Goal: Information Seeking & Learning: Learn about a topic

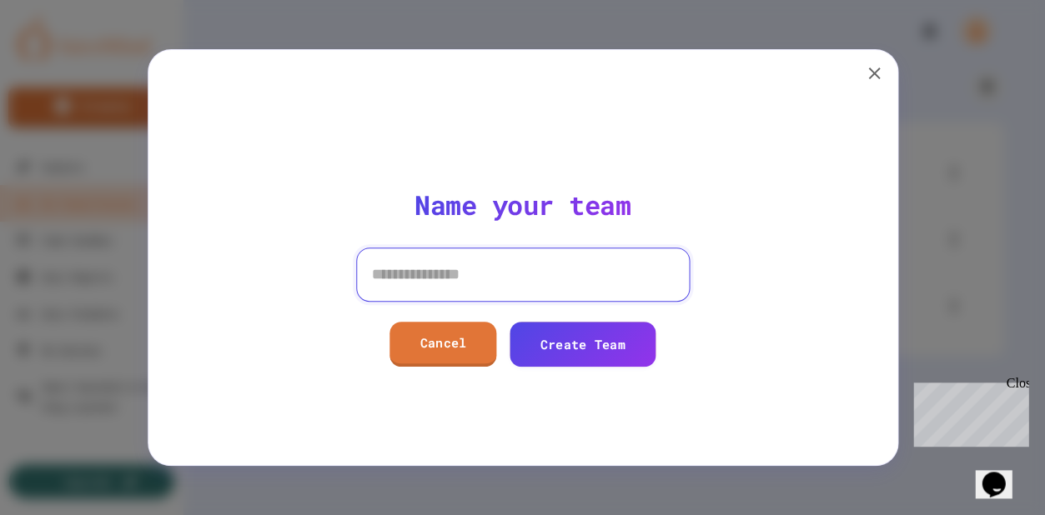
click at [499, 289] on input at bounding box center [523, 274] width 334 height 53
type input "******"
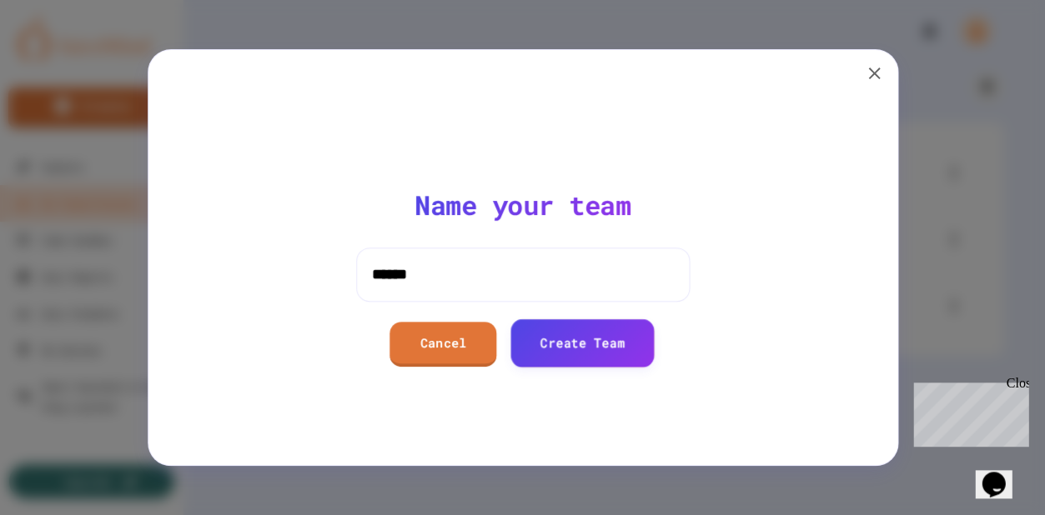
click at [555, 349] on link "Create Team" at bounding box center [581, 343] width 143 height 48
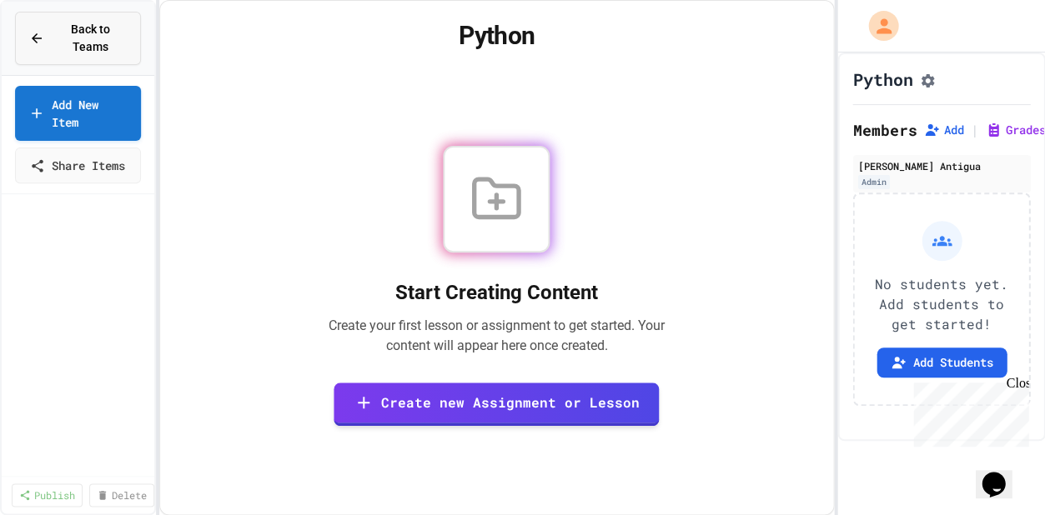
click at [75, 63] on button "Back to Teams" at bounding box center [78, 38] width 126 height 53
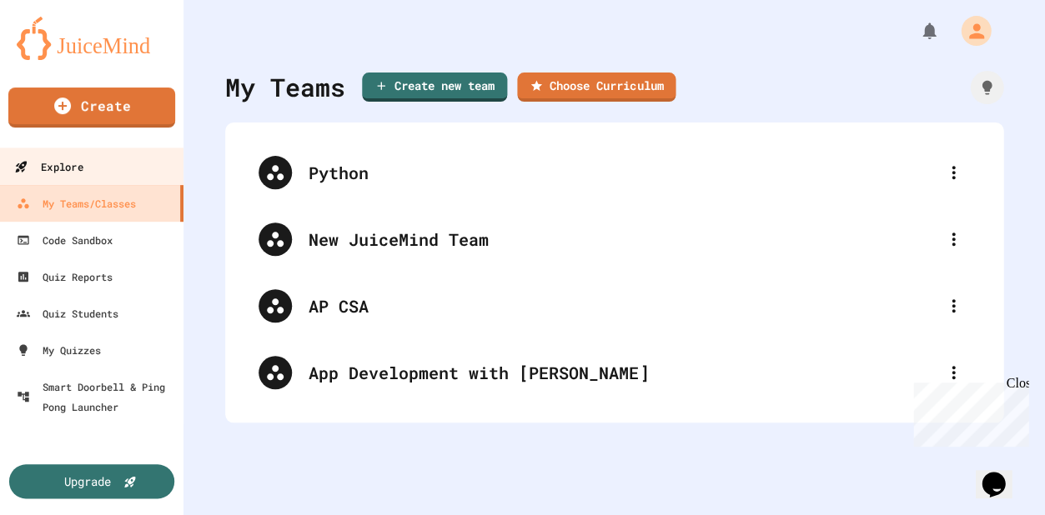
click at [71, 170] on div "Explore" at bounding box center [48, 167] width 68 height 21
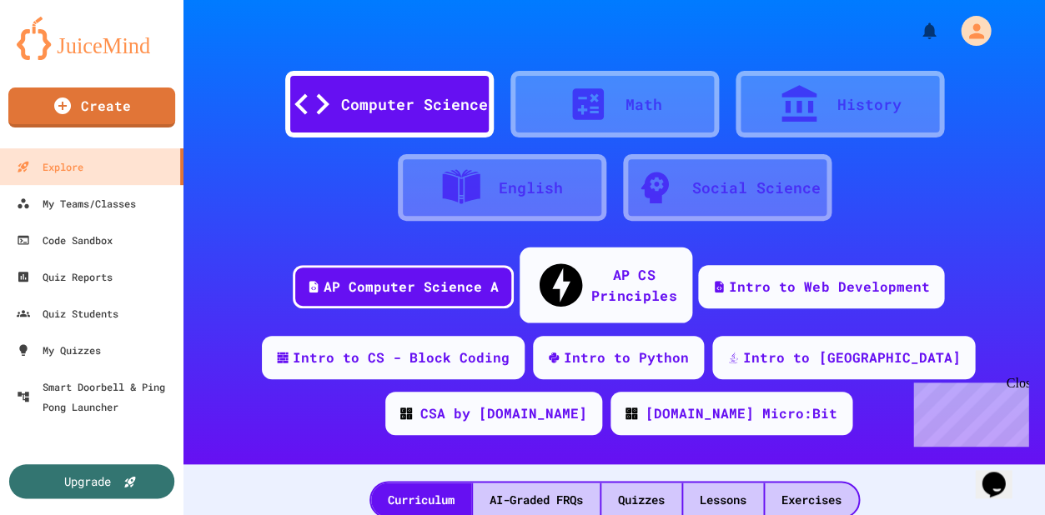
click at [590, 269] on div "AP CS Principles" at bounding box center [633, 284] width 86 height 41
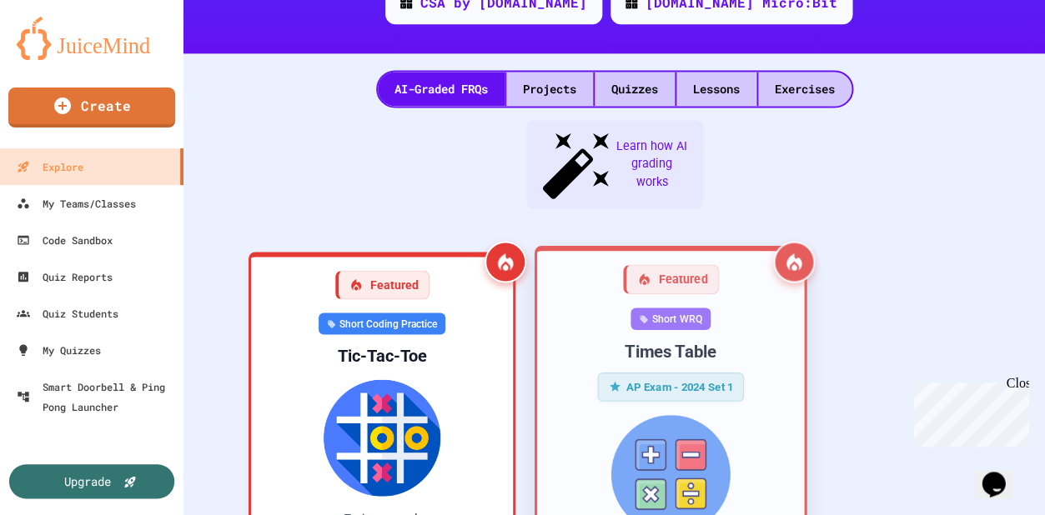
scroll to position [428, 0]
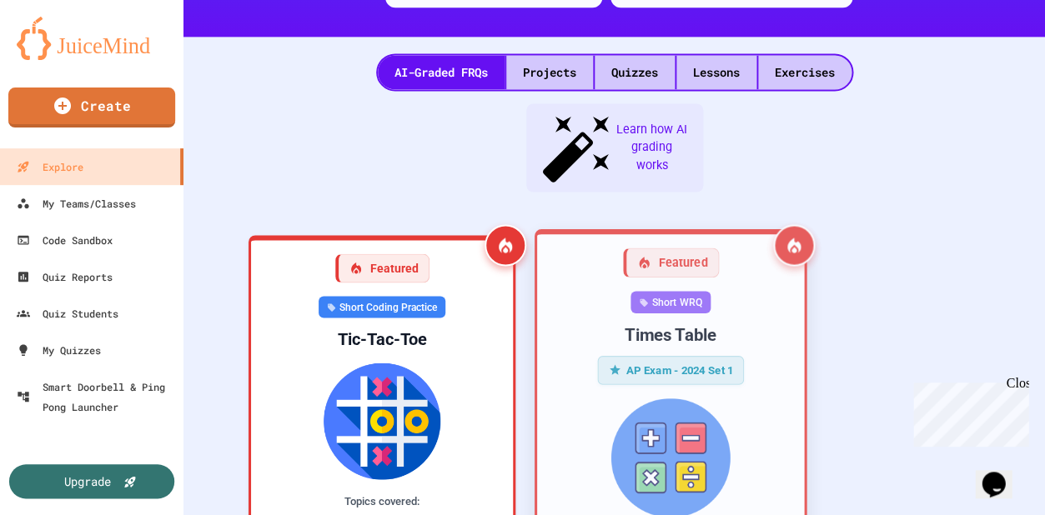
click at [591, 305] on div "Short WRQ Times Table AP Exam - 2024 Set 1 Topics covered: Iteration Conditiona…" at bounding box center [670, 485] width 240 height 388
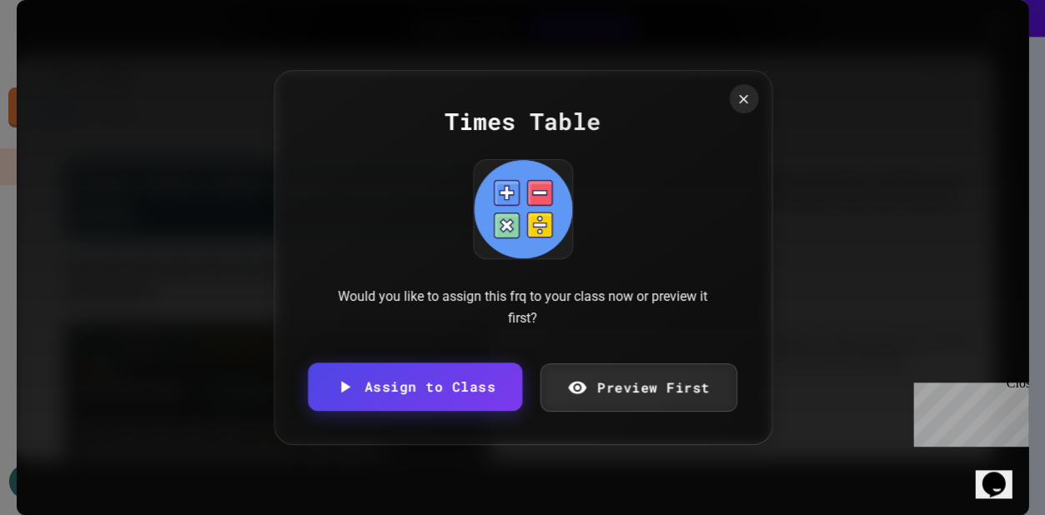
click at [648, 372] on link "Preview First" at bounding box center [637, 387] width 197 height 48
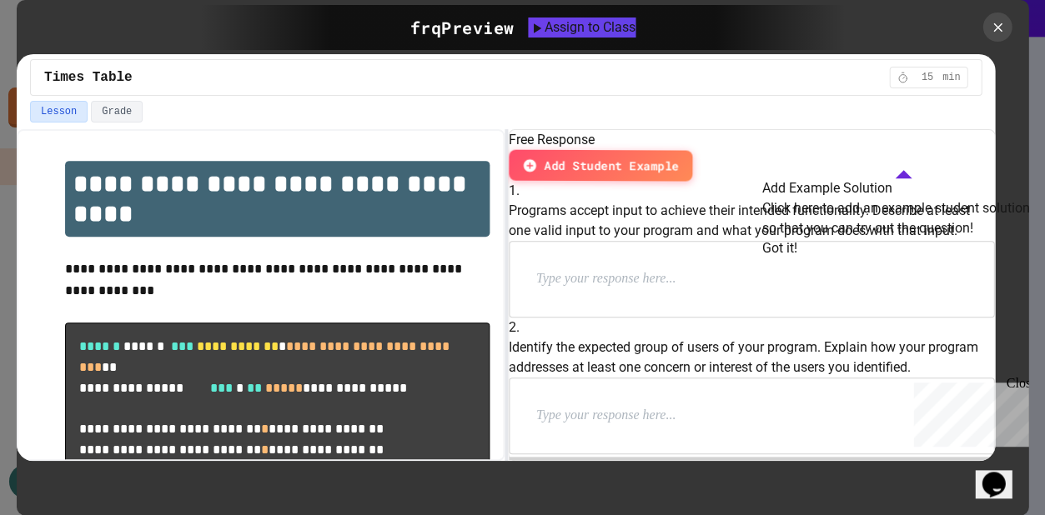
click at [641, 290] on p at bounding box center [644, 279] width 217 height 22
click at [639, 379] on div at bounding box center [751, 416] width 484 height 75
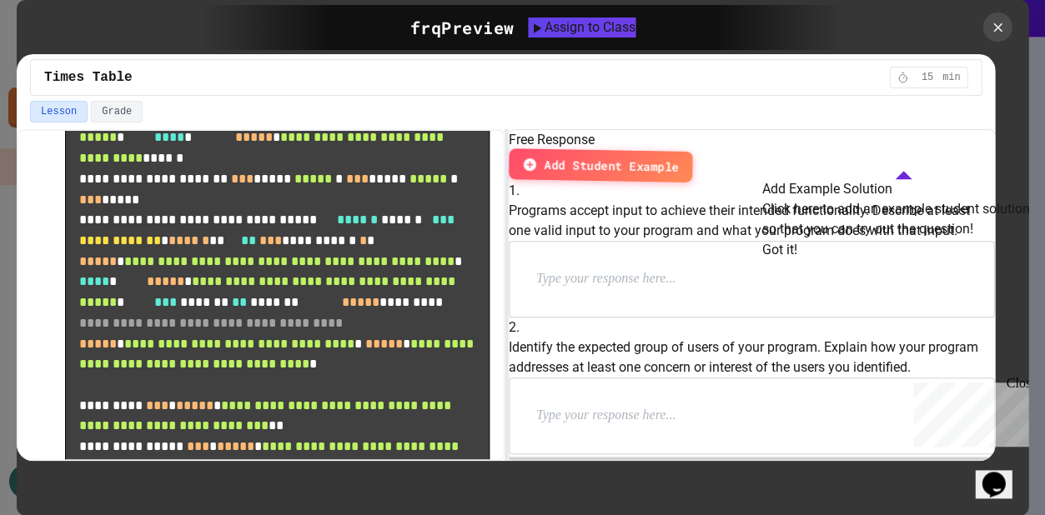
scroll to position [408, 0]
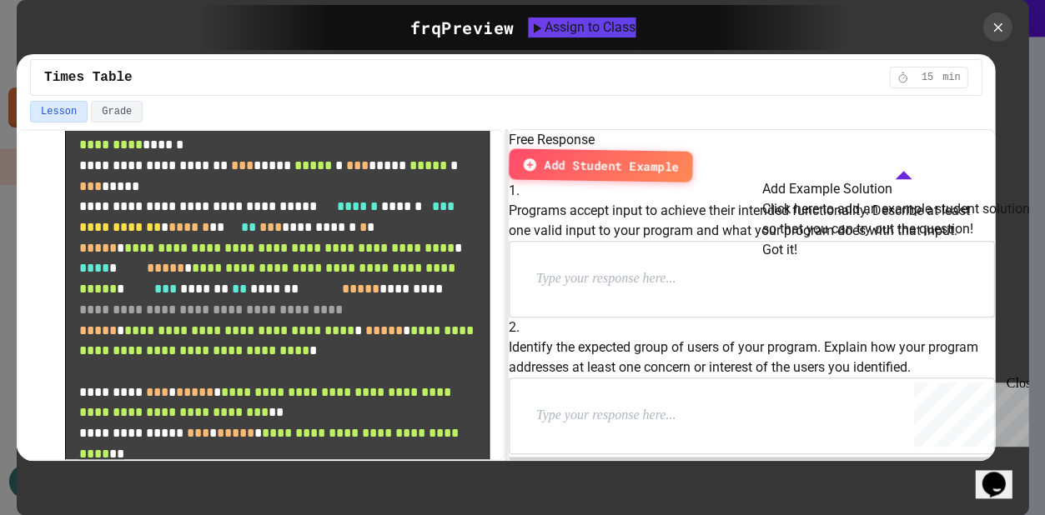
click at [982, 40] on div at bounding box center [936, 27] width 183 height 29
click at [996, 37] on div at bounding box center [996, 27] width 29 height 29
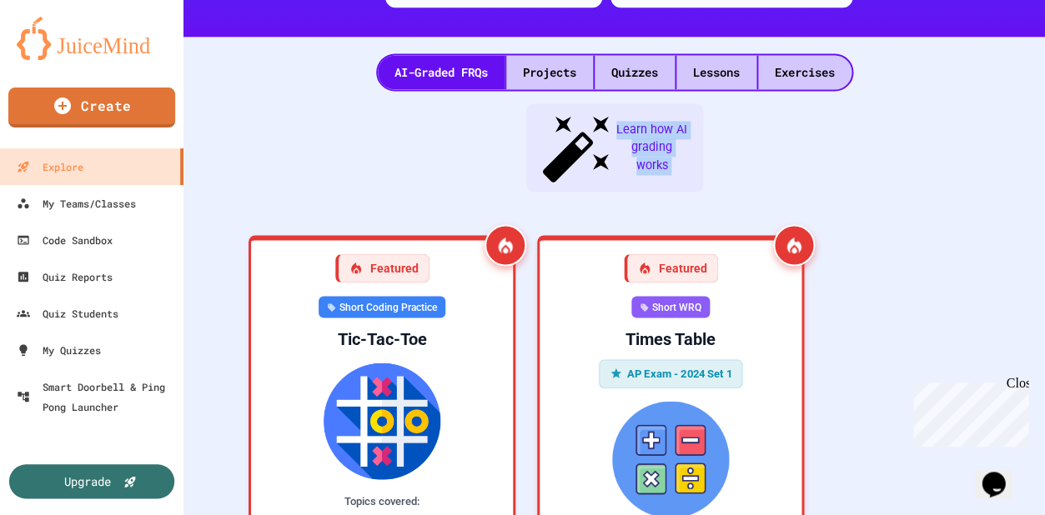
drag, startPoint x: 1005, startPoint y: 28, endPoint x: 984, endPoint y: 81, distance: 57.3
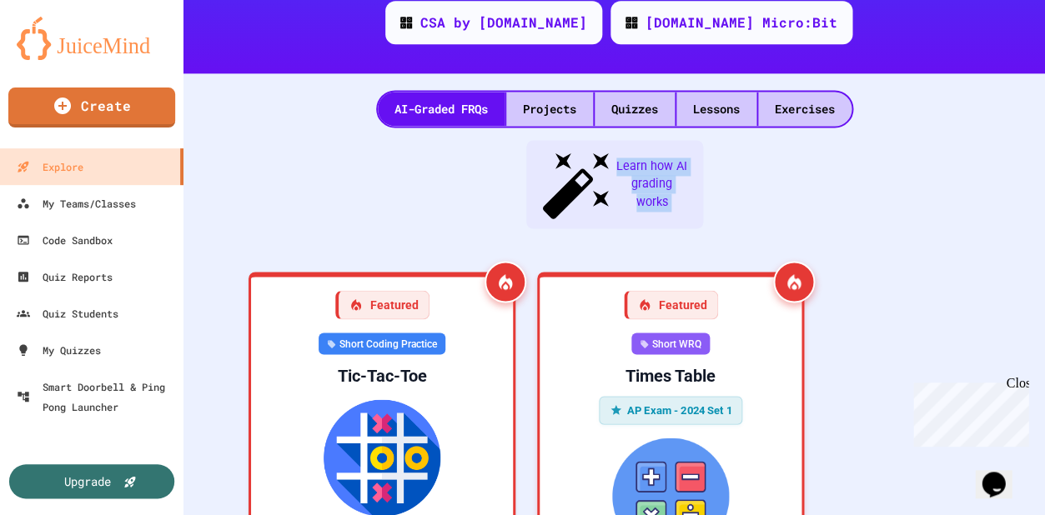
scroll to position [381, 0]
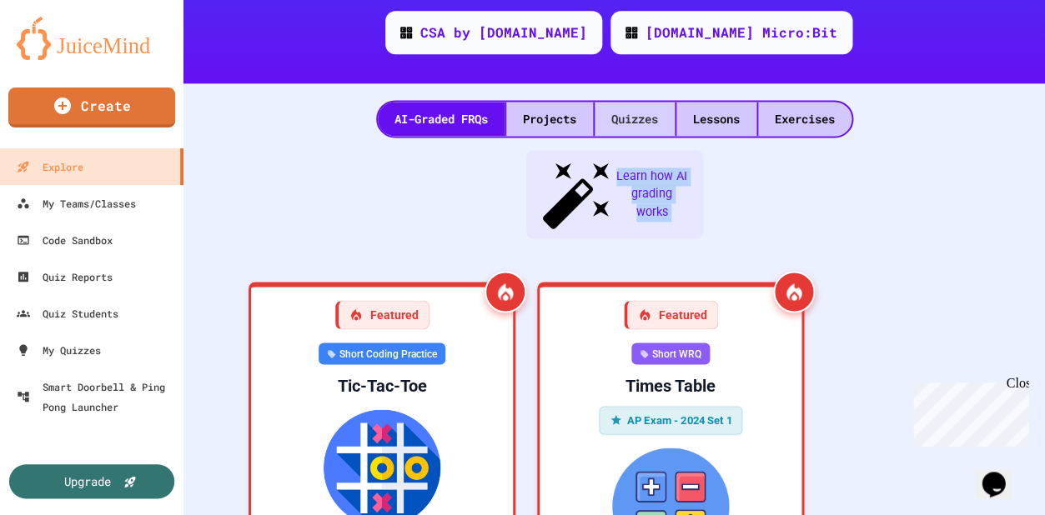
click at [639, 102] on div "Quizzes" at bounding box center [635, 119] width 80 height 34
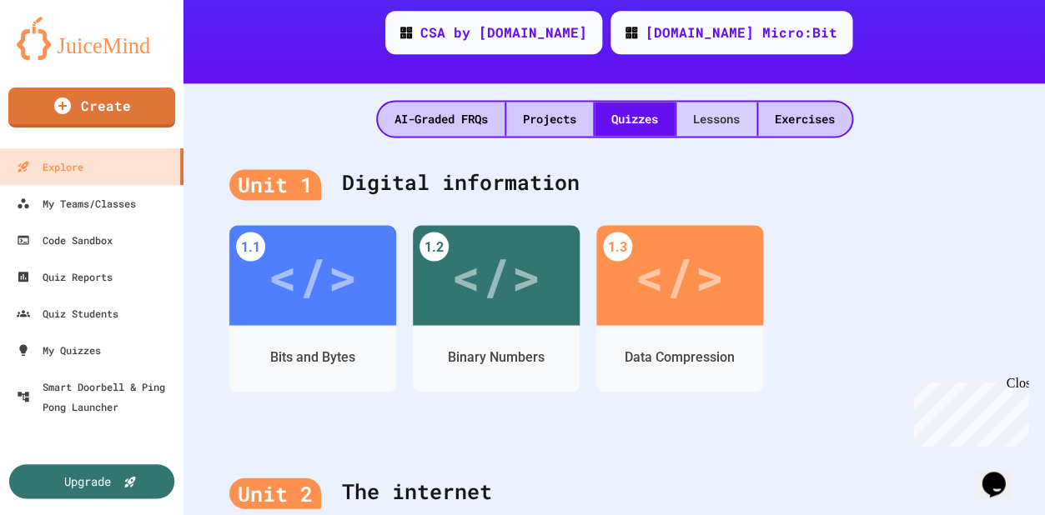
click at [707, 102] on div "Lessons" at bounding box center [716, 119] width 80 height 34
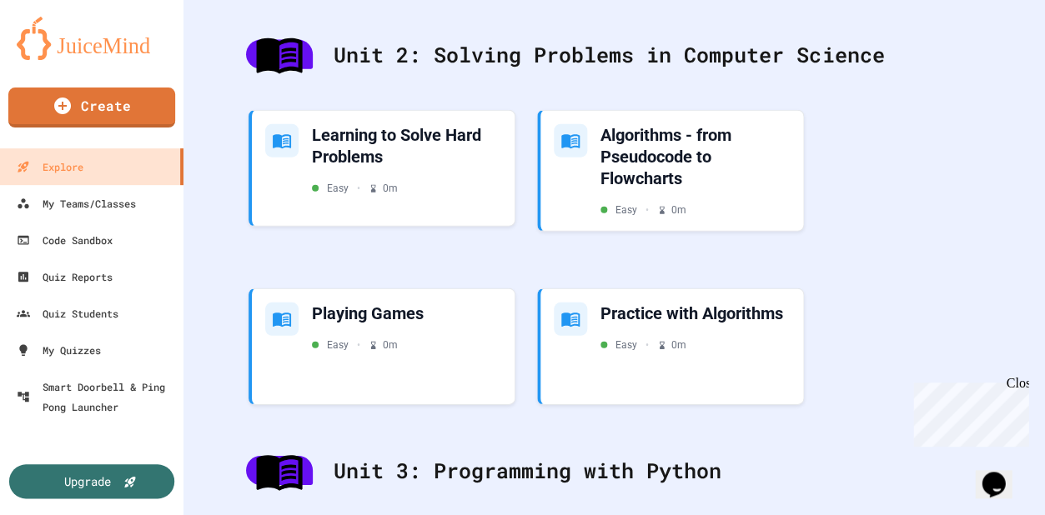
scroll to position [731, 0]
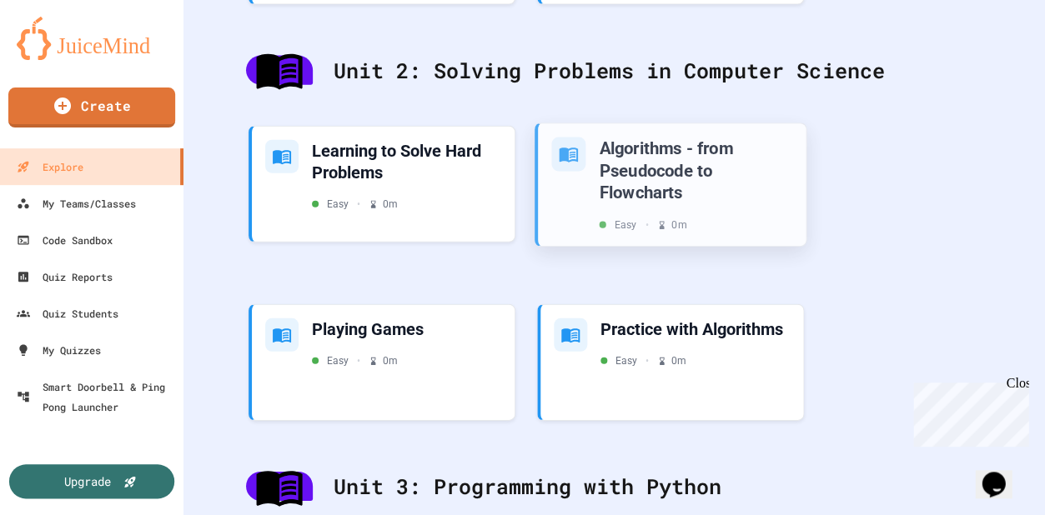
click at [683, 150] on div "Algorithms - from Pseudocode to Flowcharts" at bounding box center [695, 171] width 193 height 67
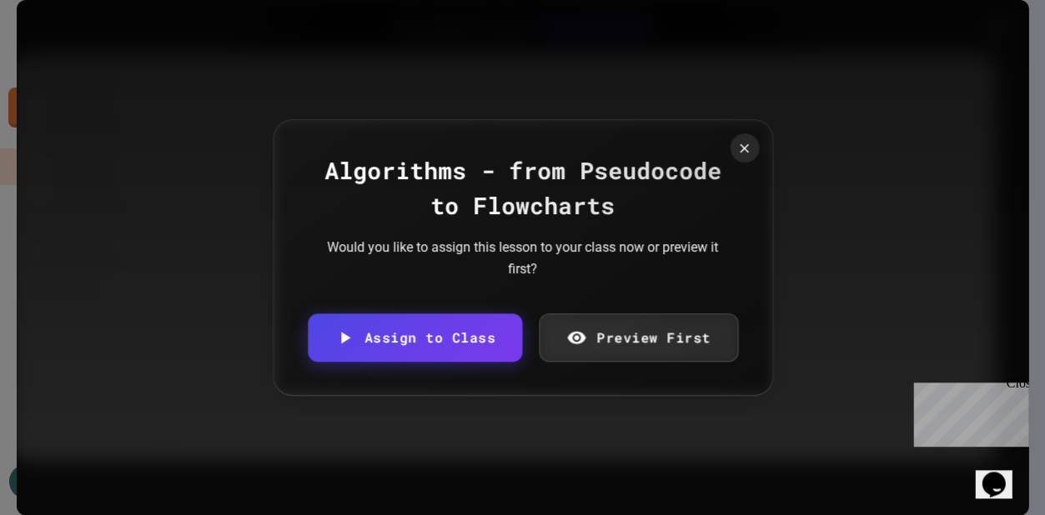
click at [651, 303] on div "Algorithms - from Pseudocode to Flowcharts Would you like to assign this lesson…" at bounding box center [523, 257] width 500 height 276
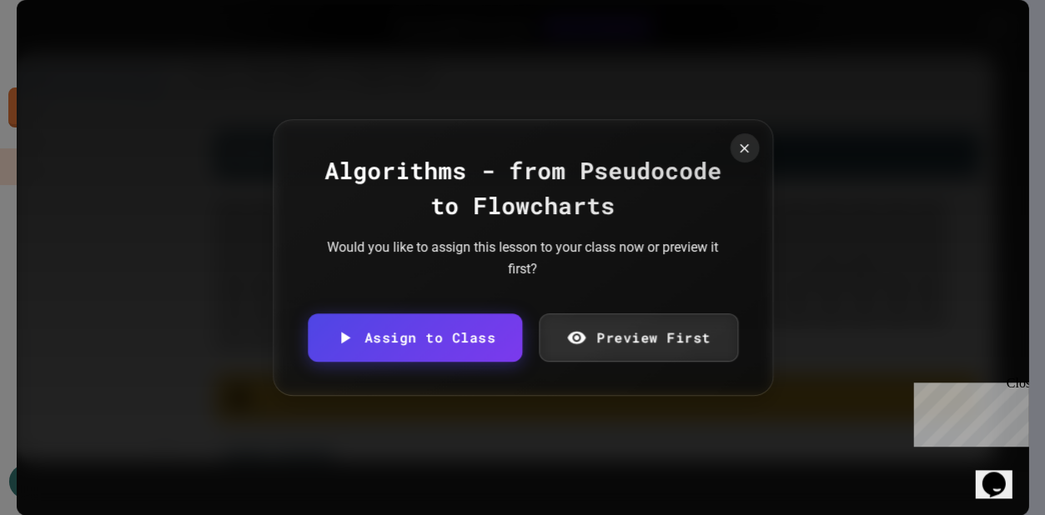
click at [637, 360] on link "Preview First" at bounding box center [638, 338] width 199 height 48
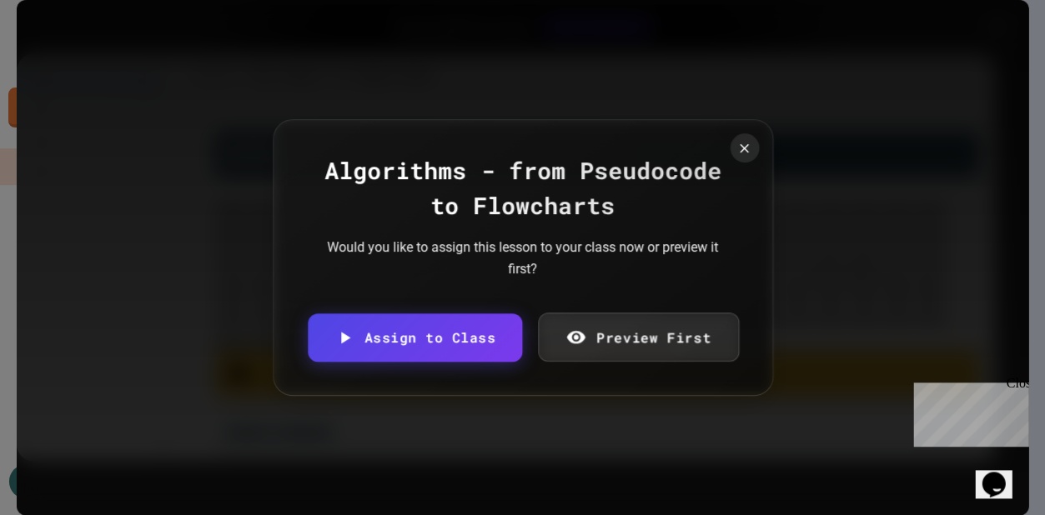
click at [628, 344] on link "Preview First" at bounding box center [638, 337] width 201 height 49
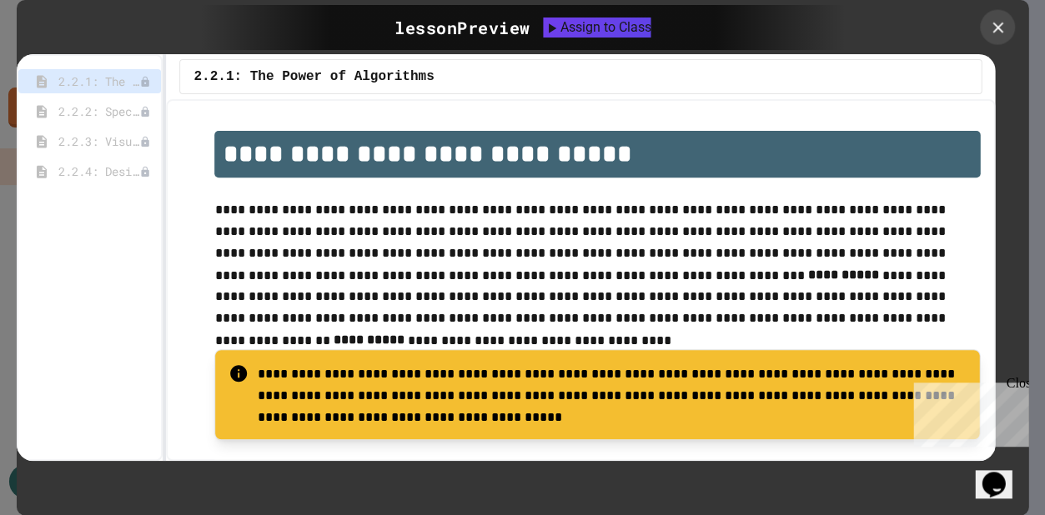
click at [994, 26] on icon at bounding box center [997, 27] width 18 height 18
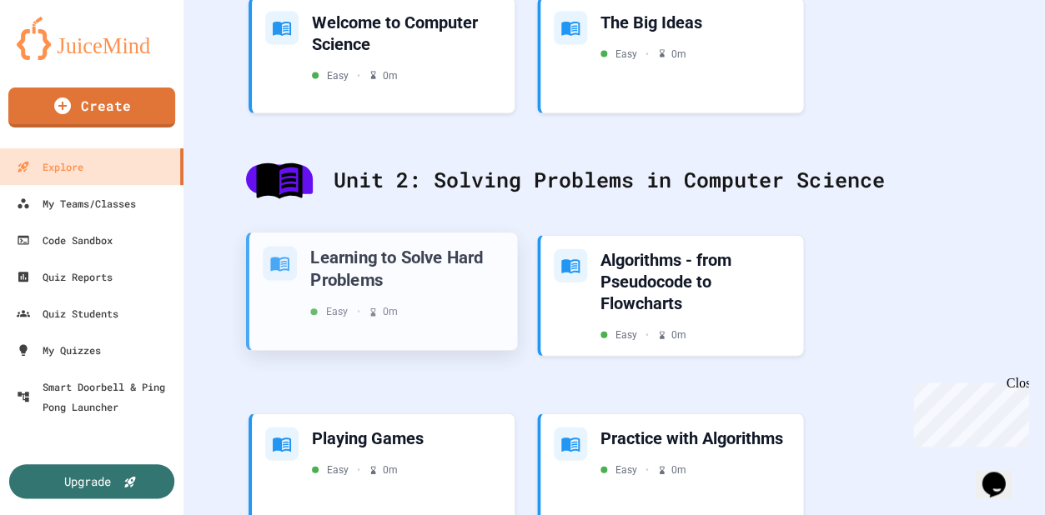
click at [450, 246] on div "Learning to Solve Hard Problems" at bounding box center [406, 268] width 193 height 44
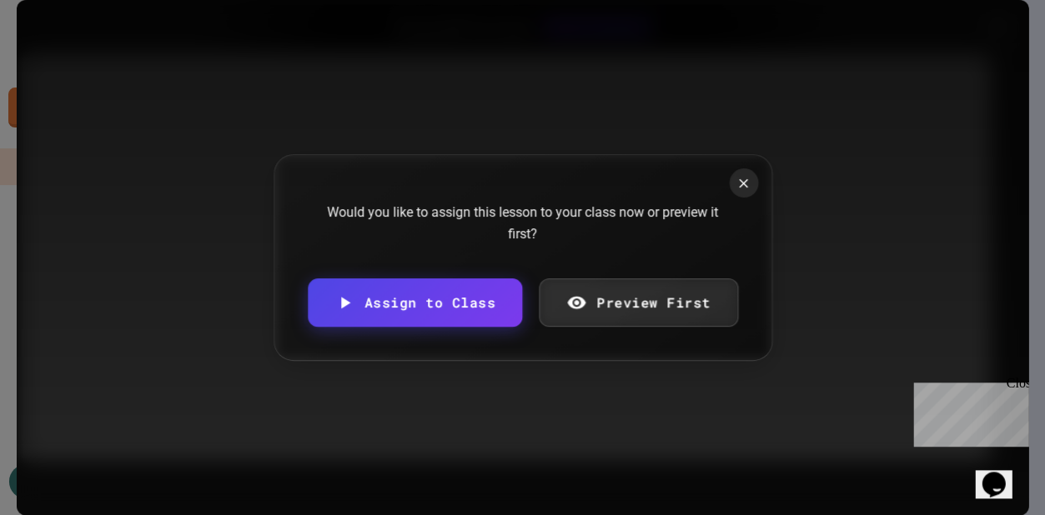
click at [625, 244] on div "Would you like to assign this lesson to your class now or preview it first?" at bounding box center [523, 223] width 400 height 43
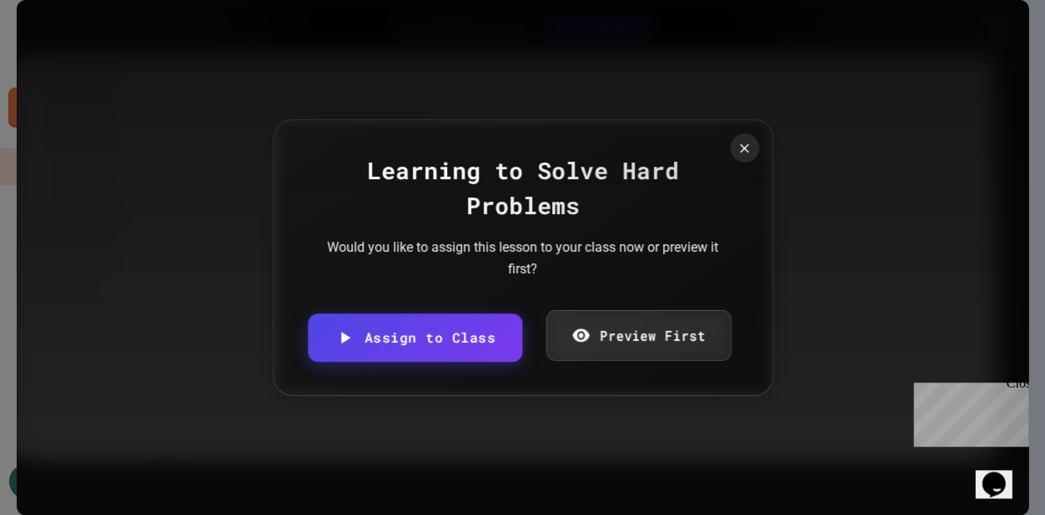
click at [625, 317] on link "Preview First" at bounding box center [637, 334] width 185 height 51
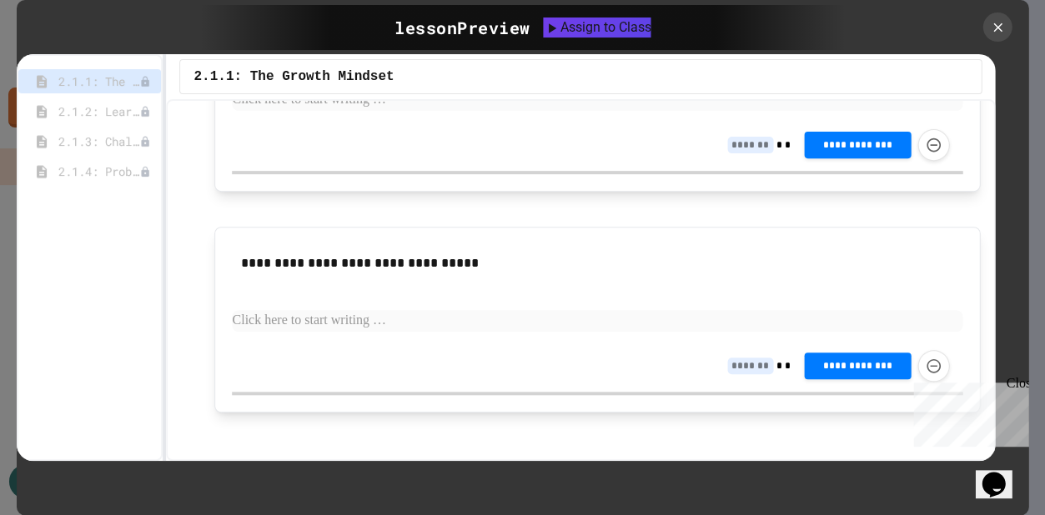
scroll to position [1328, 0]
click at [100, 99] on div "2.1.2: Learning to Solve Hard Problems" at bounding box center [89, 111] width 143 height 24
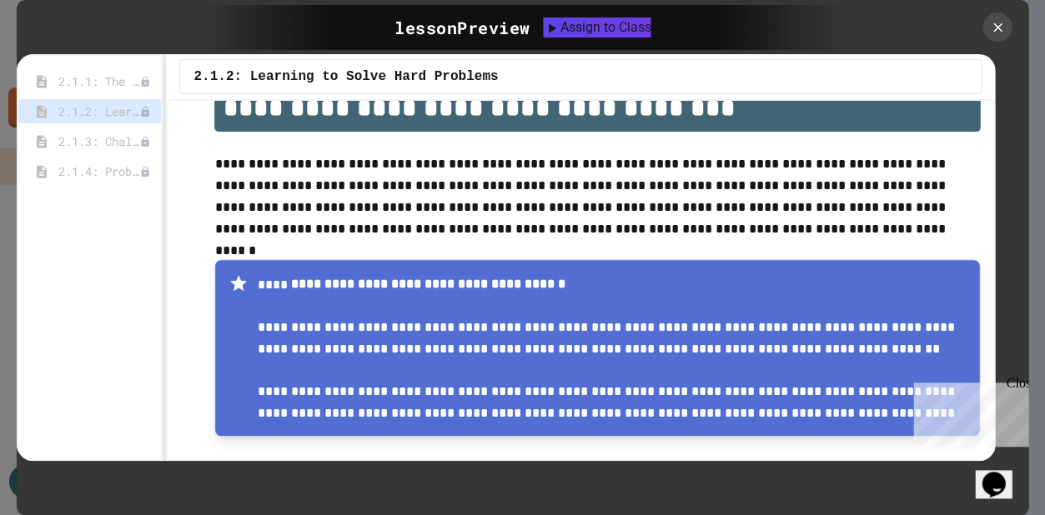
click at [230, 208] on p "**********" at bounding box center [596, 195] width 765 height 84
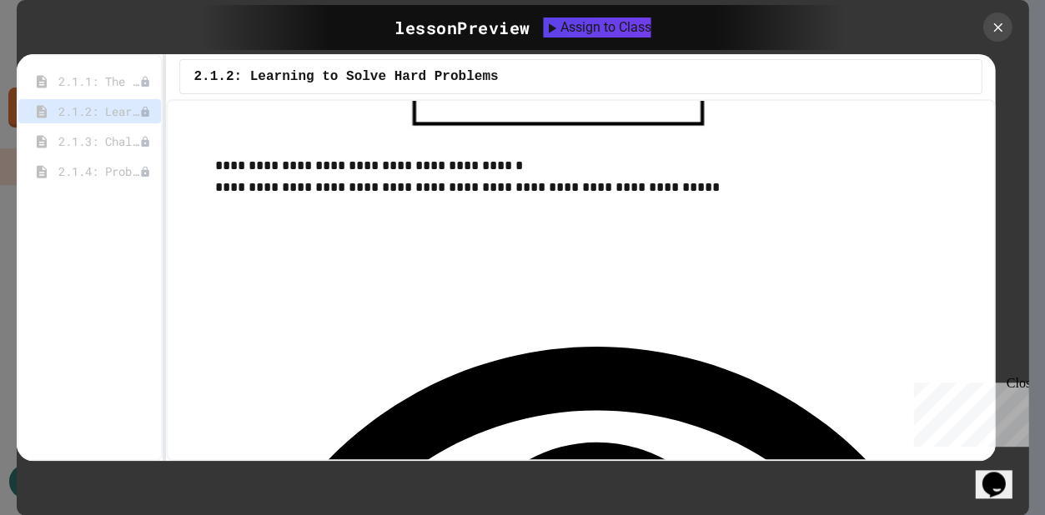
scroll to position [1024, 0]
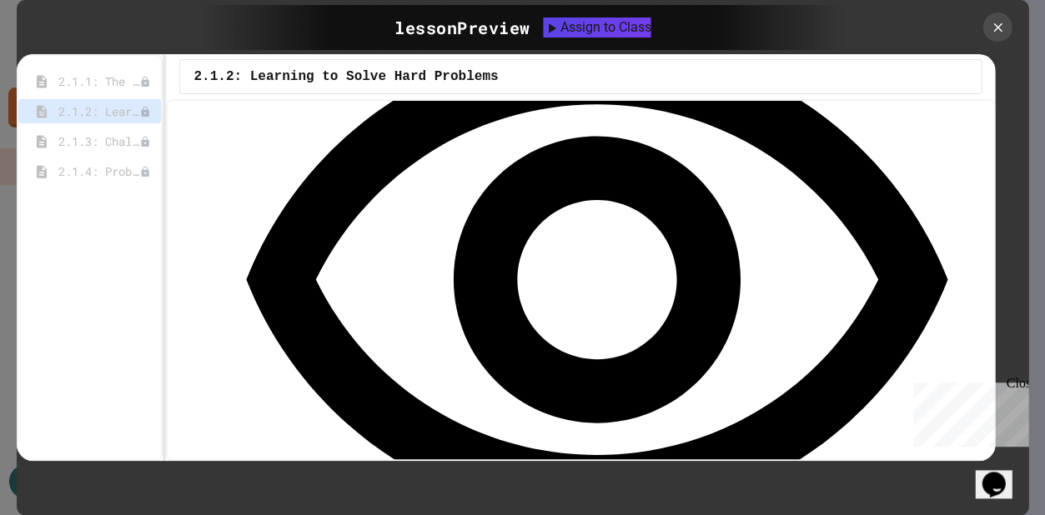
scroll to position [1295, 0]
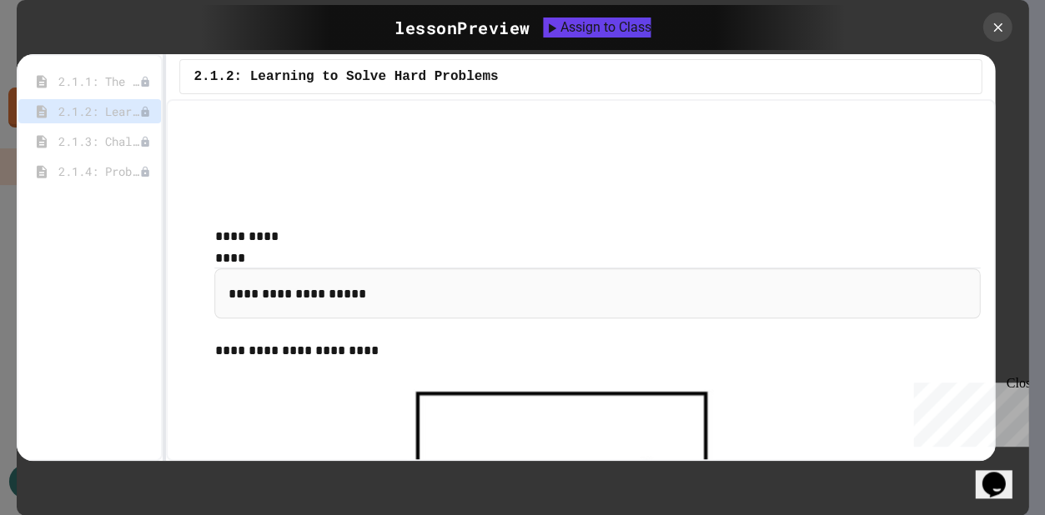
scroll to position [1795, 0]
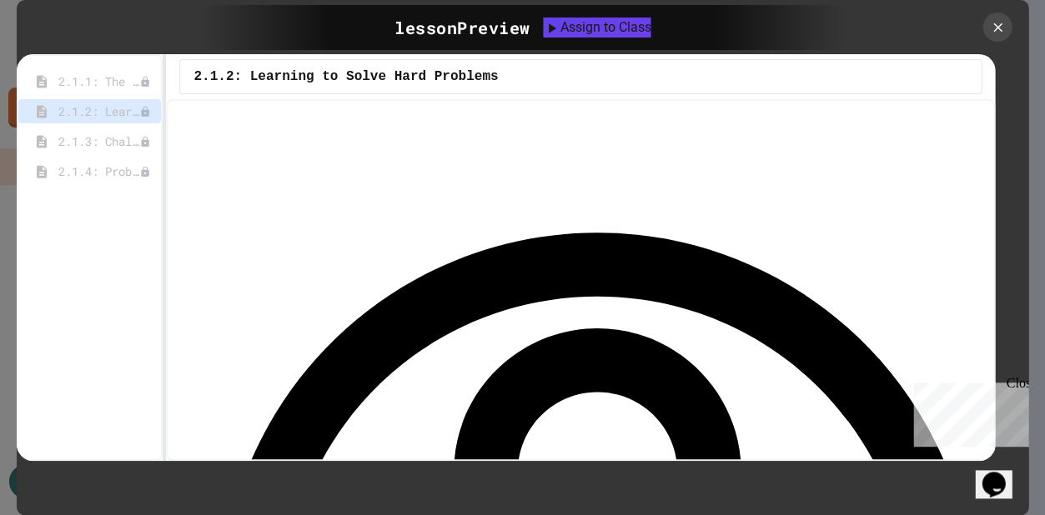
scroll to position [2426, 0]
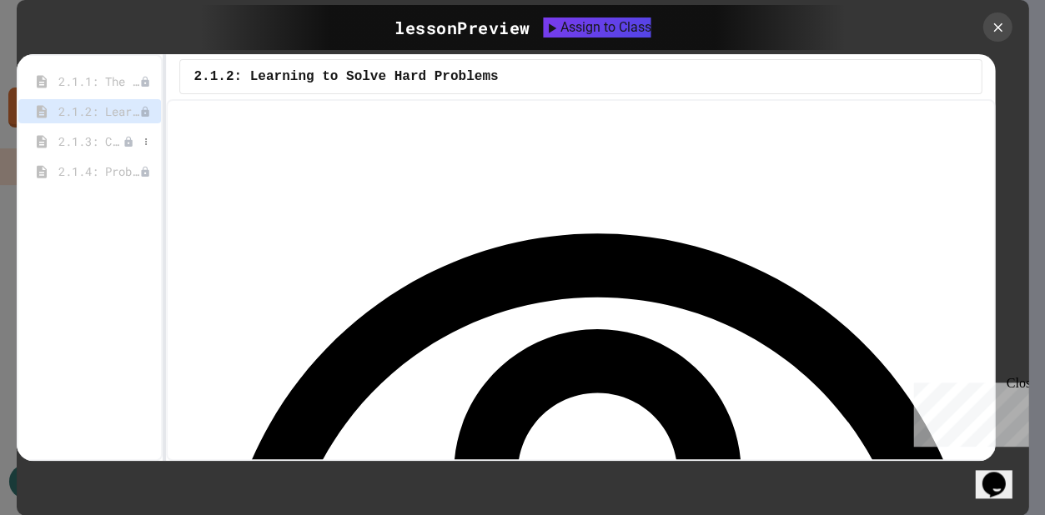
click at [128, 151] on div "2.1.3: Challenge Problem - The Bridge" at bounding box center [89, 141] width 143 height 24
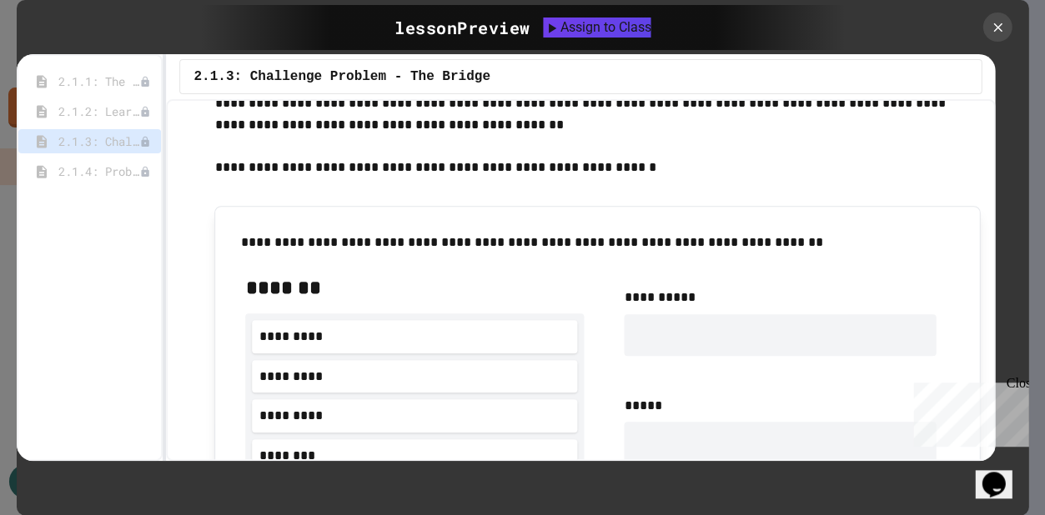
scroll to position [840, 0]
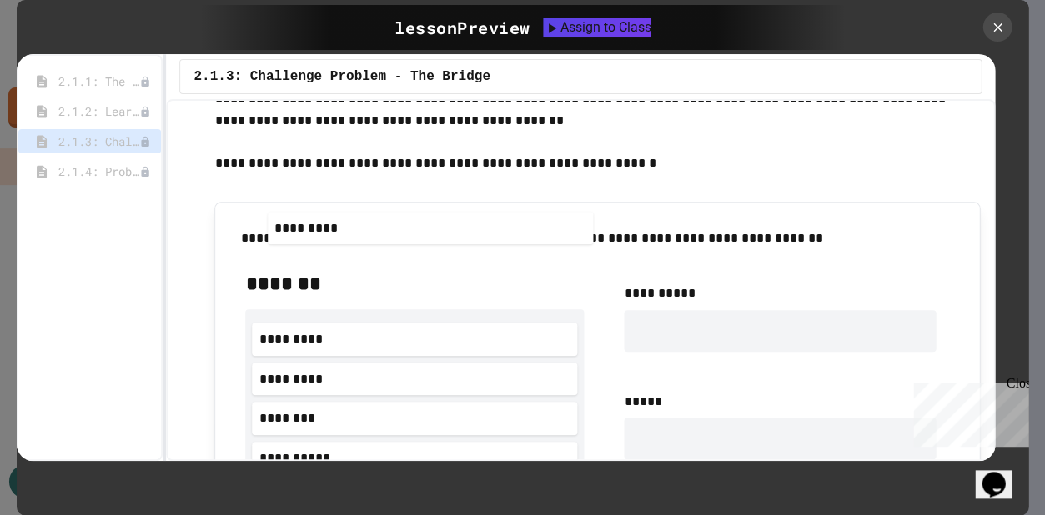
drag, startPoint x: 324, startPoint y: 311, endPoint x: 339, endPoint y: 203, distance: 109.5
